Goal: Communication & Community: Answer question/provide support

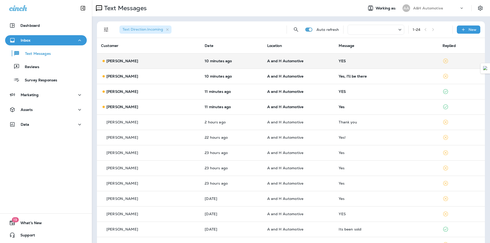
click at [334, 68] on td "YES" at bounding box center [386, 60] width 104 height 15
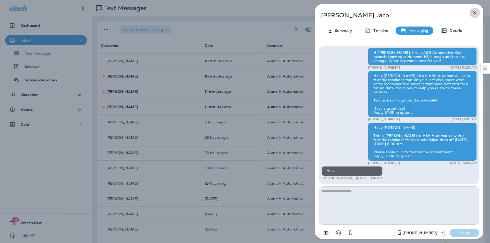
click at [471, 14] on button "button" at bounding box center [474, 13] width 10 height 10
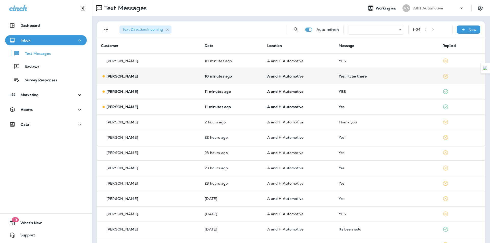
click at [418, 80] on td "Yes, I'll be there" at bounding box center [386, 76] width 104 height 15
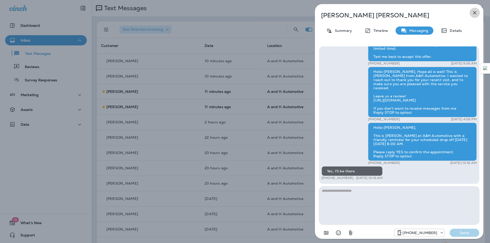
click at [473, 13] on icon "button" at bounding box center [474, 13] width 6 height 6
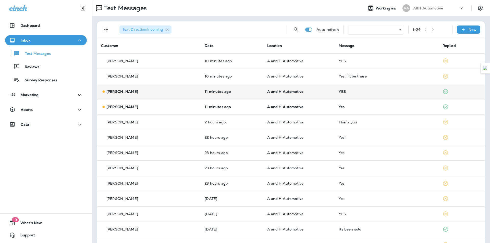
click at [345, 91] on div "YES" at bounding box center [385, 92] width 95 height 4
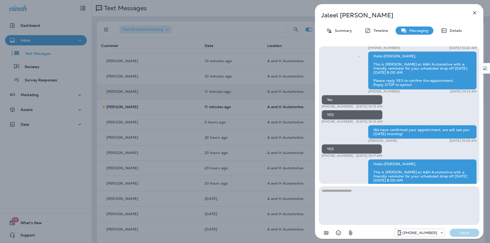
click at [475, 12] on icon "button" at bounding box center [474, 12] width 3 height 3
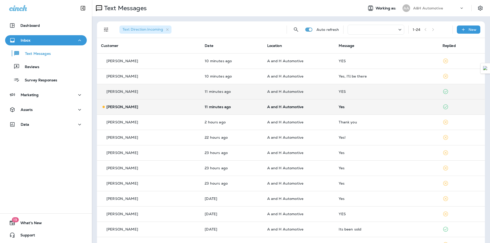
click at [371, 106] on div "Yes" at bounding box center [385, 107] width 95 height 4
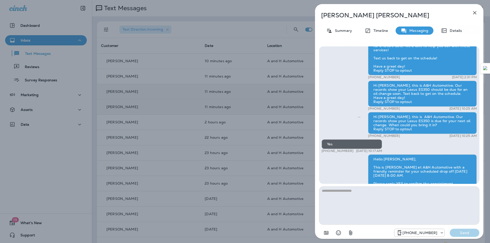
click at [472, 15] on icon "button" at bounding box center [474, 13] width 6 height 6
